Goal: Task Accomplishment & Management: Manage account settings

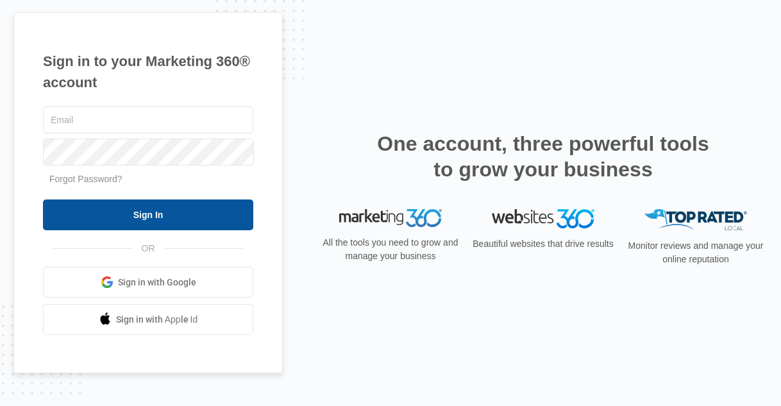
type input "[EMAIL_ADDRESS][DOMAIN_NAME]"
click at [198, 214] on input "Sign In" at bounding box center [148, 214] width 210 height 31
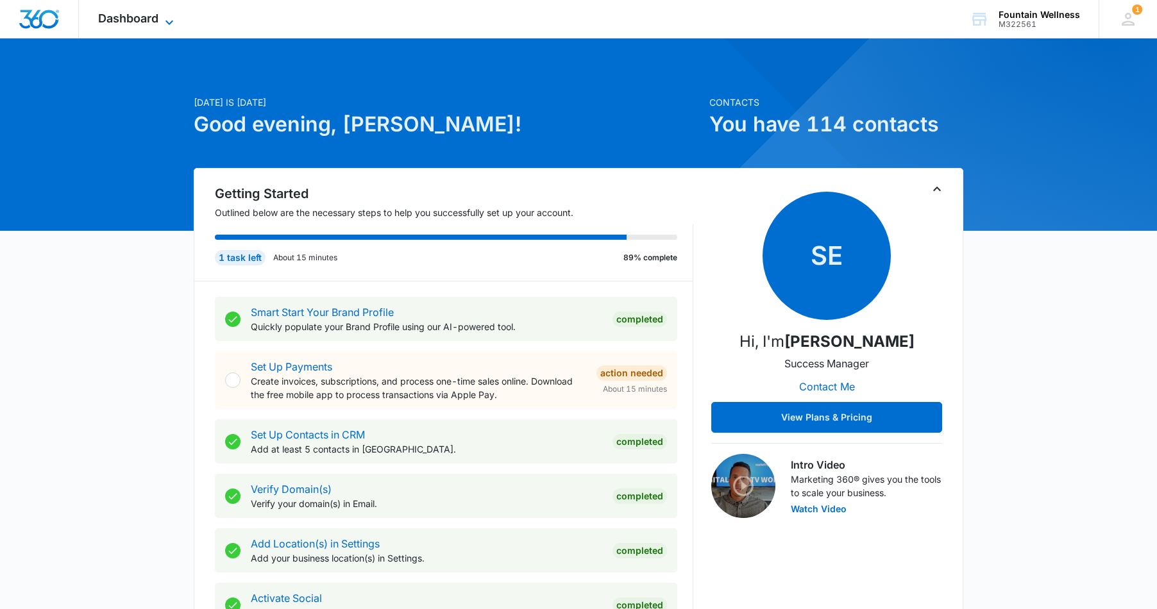
click at [153, 23] on span "Dashboard" at bounding box center [128, 18] width 60 height 13
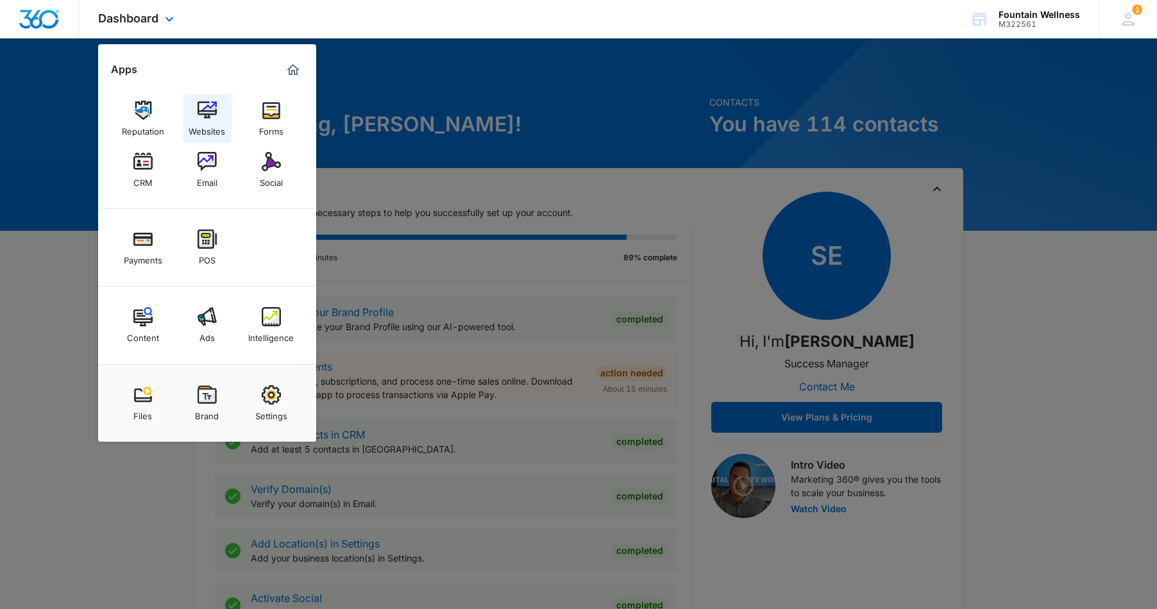
click at [199, 108] on img at bounding box center [206, 110] width 19 height 19
